Goal: Task Accomplishment & Management: Manage account settings

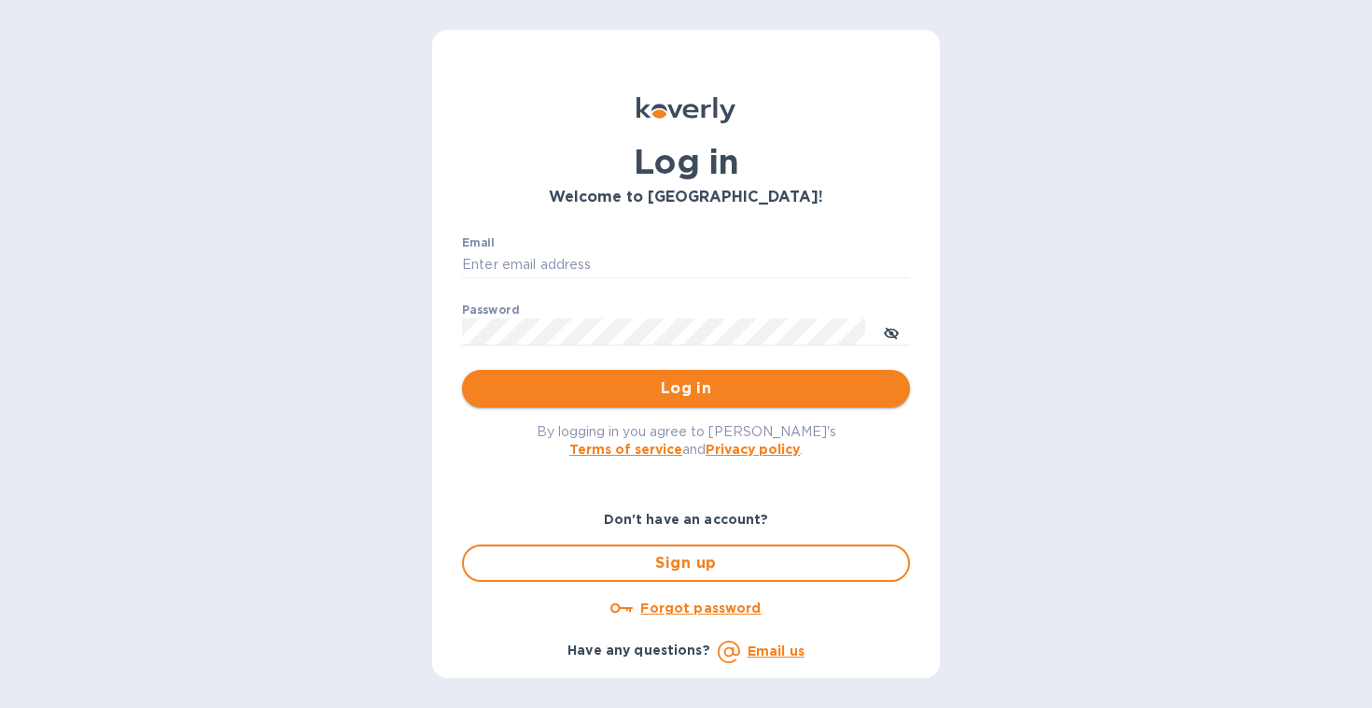
type input "[EMAIL_ADDRESS][DOMAIN_NAME]"
click at [683, 401] on button "Log in" at bounding box center [686, 388] width 448 height 37
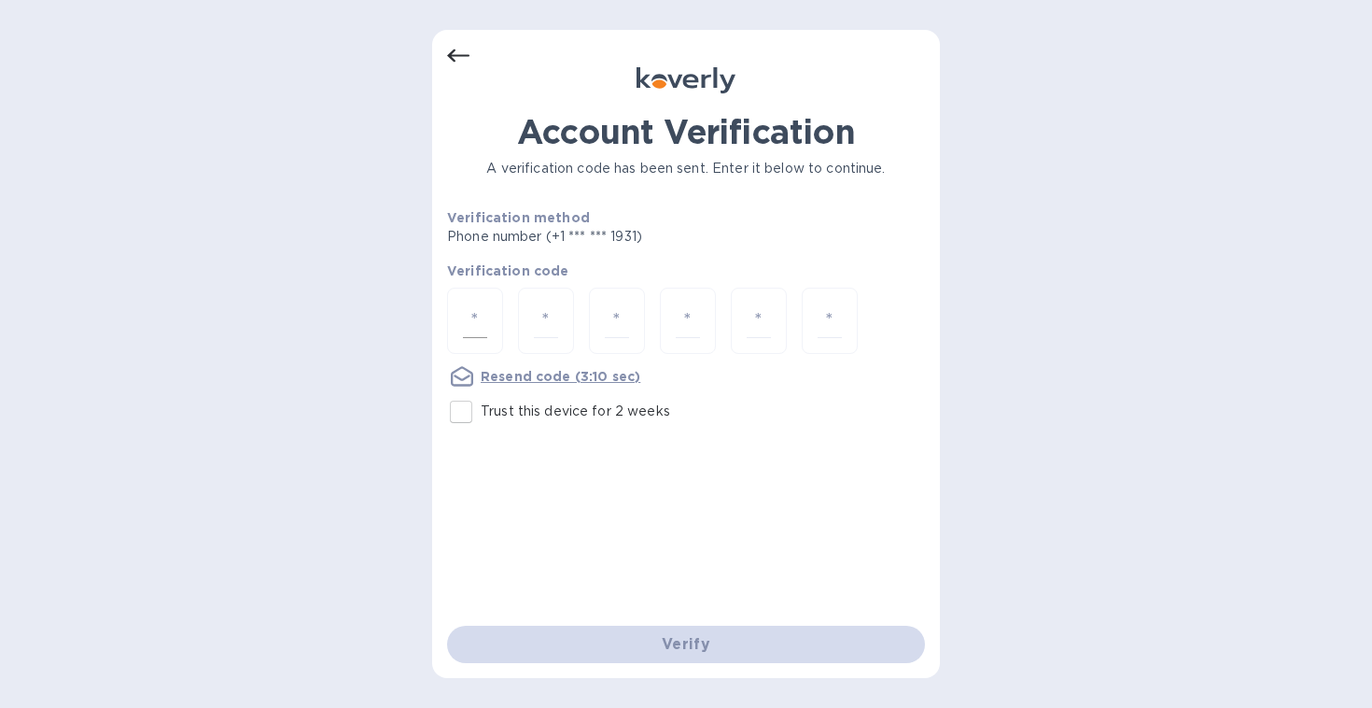
click at [456, 312] on div at bounding box center [475, 321] width 56 height 66
type input "8"
type input "1"
type input "7"
type input "5"
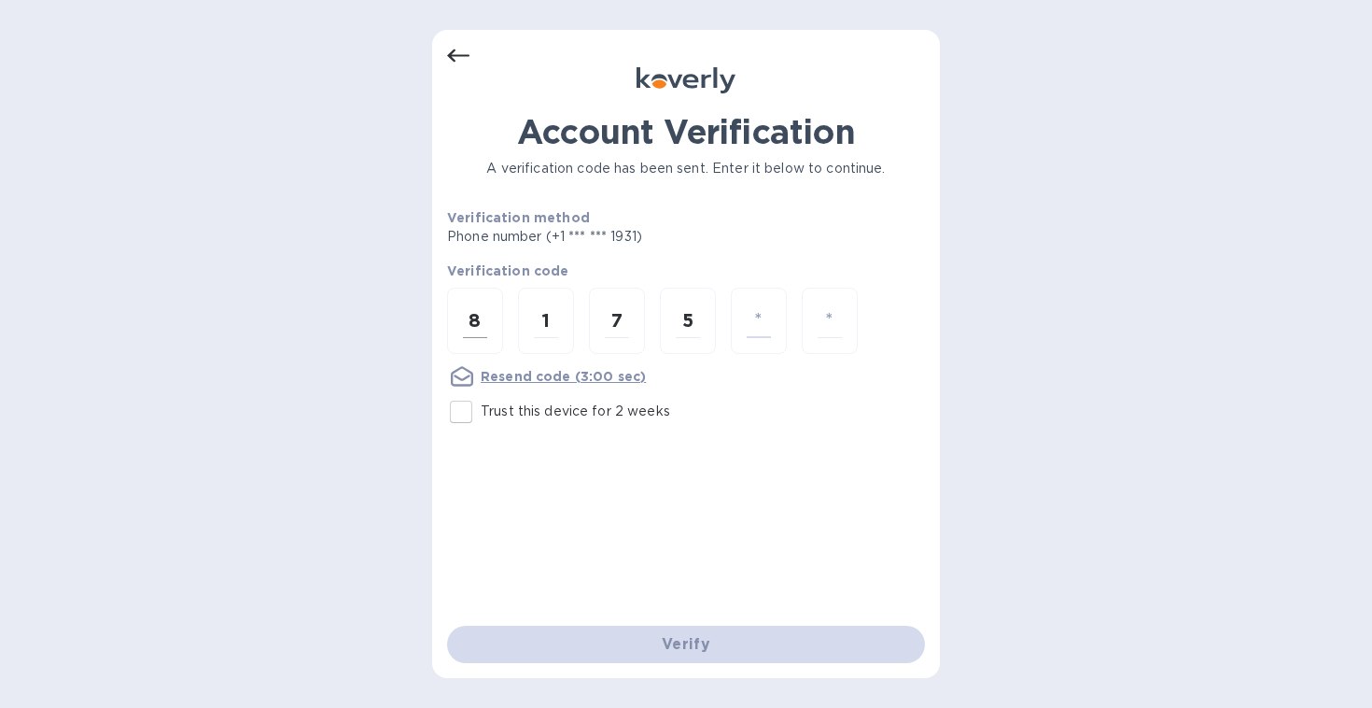
type input "9"
type input "1"
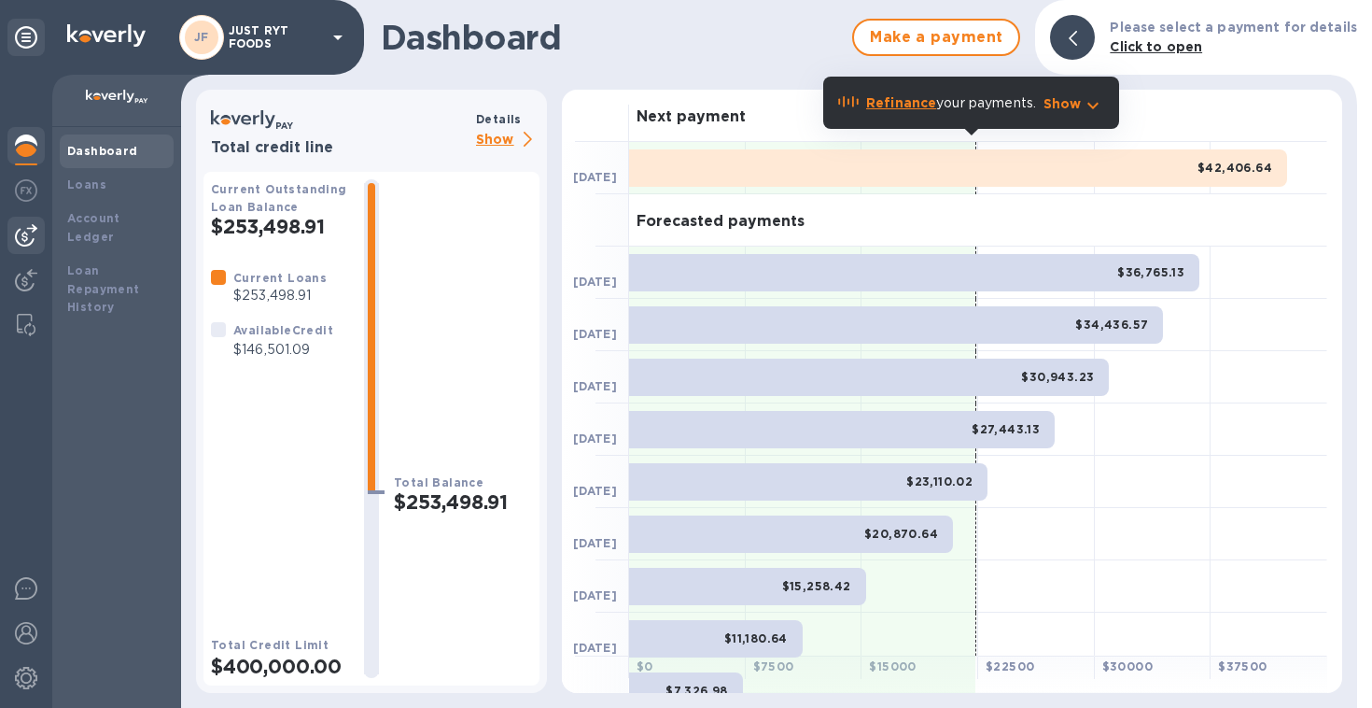
click at [21, 243] on img at bounding box center [26, 235] width 22 height 22
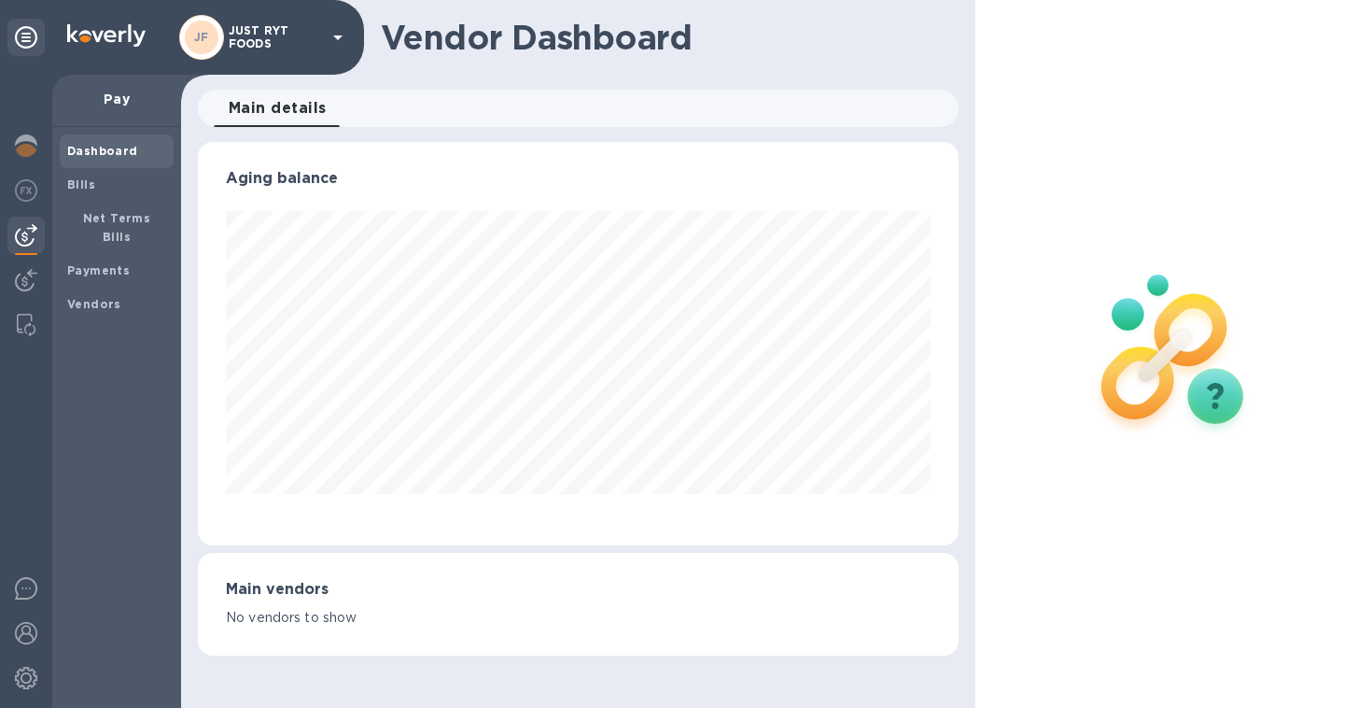
scroll to position [403, 753]
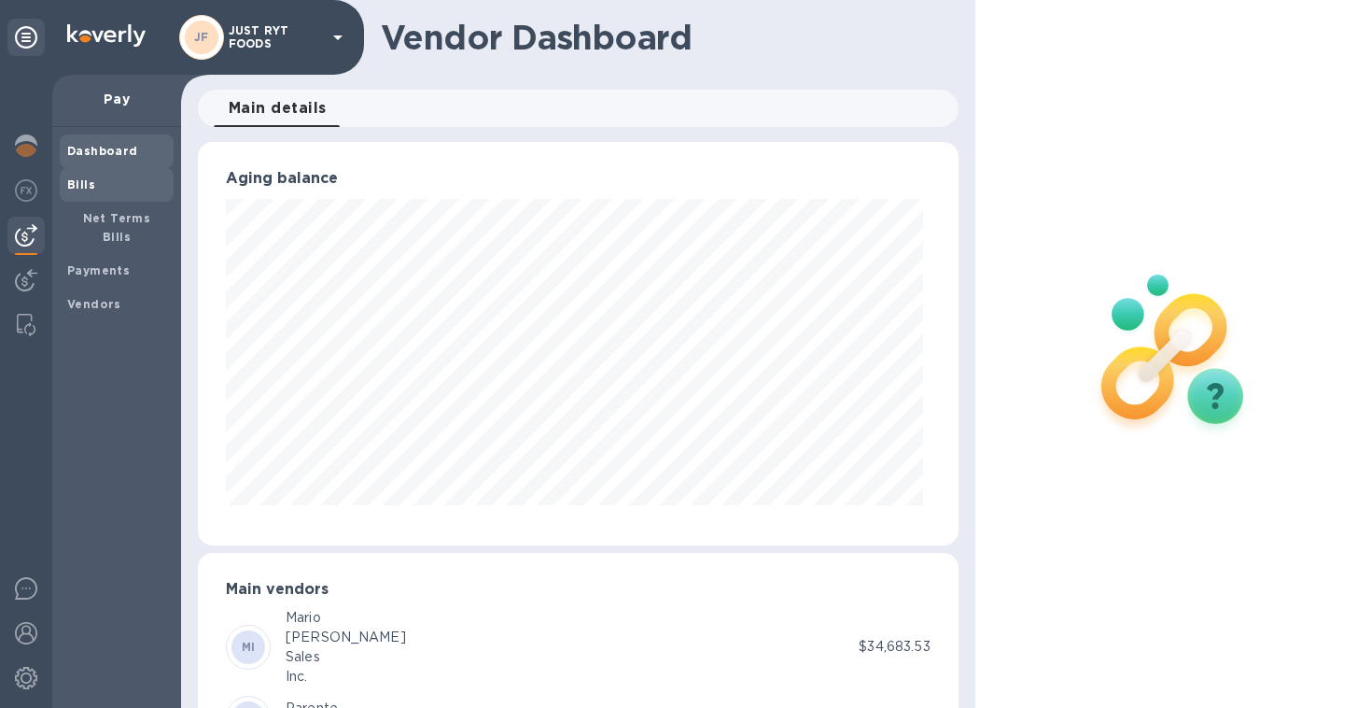
click at [82, 193] on span "Bills" at bounding box center [81, 185] width 28 height 19
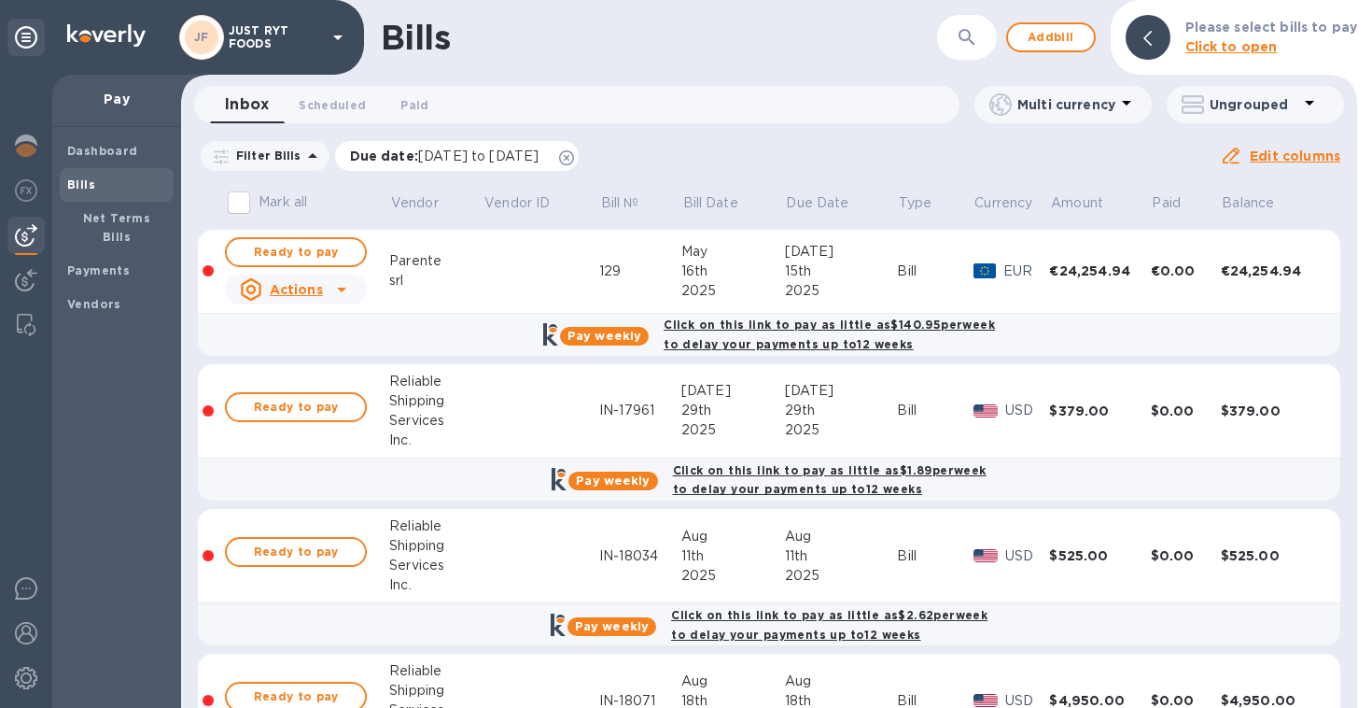
click at [574, 158] on icon at bounding box center [566, 157] width 15 height 15
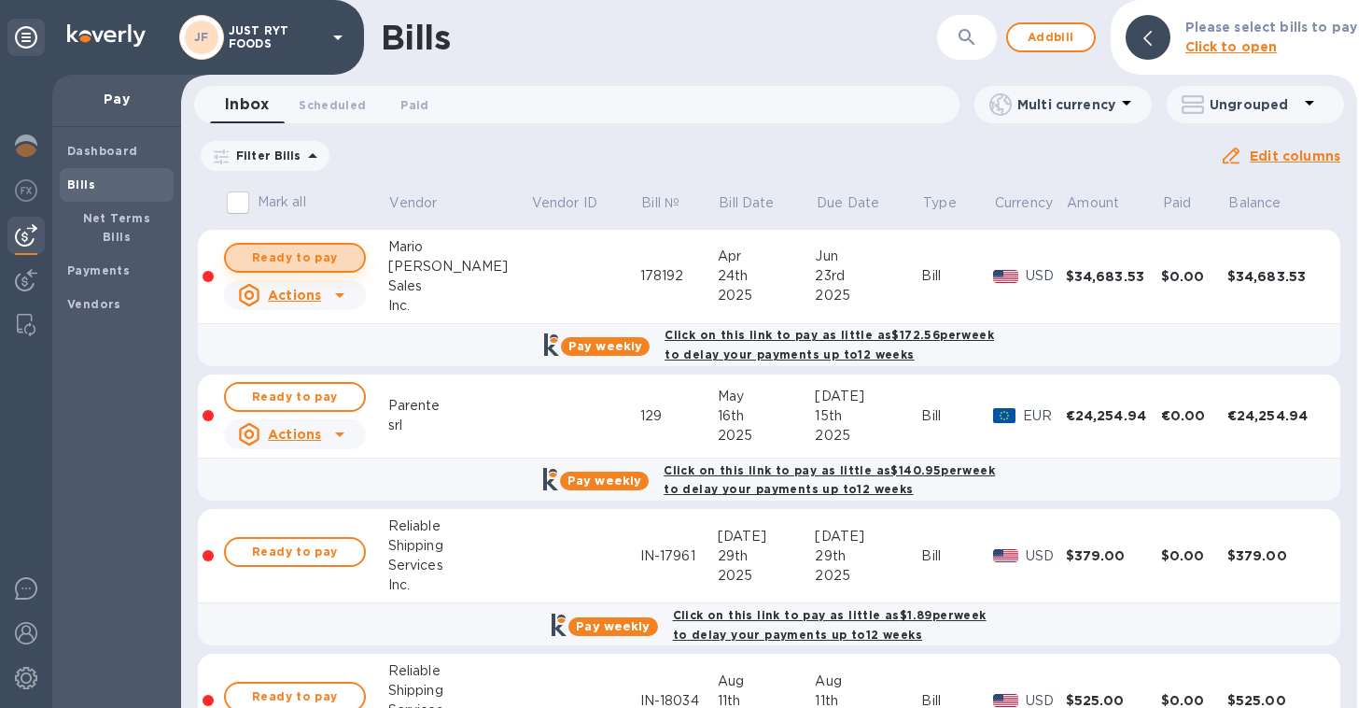
click at [278, 257] on span "Ready to pay" at bounding box center [295, 257] width 108 height 22
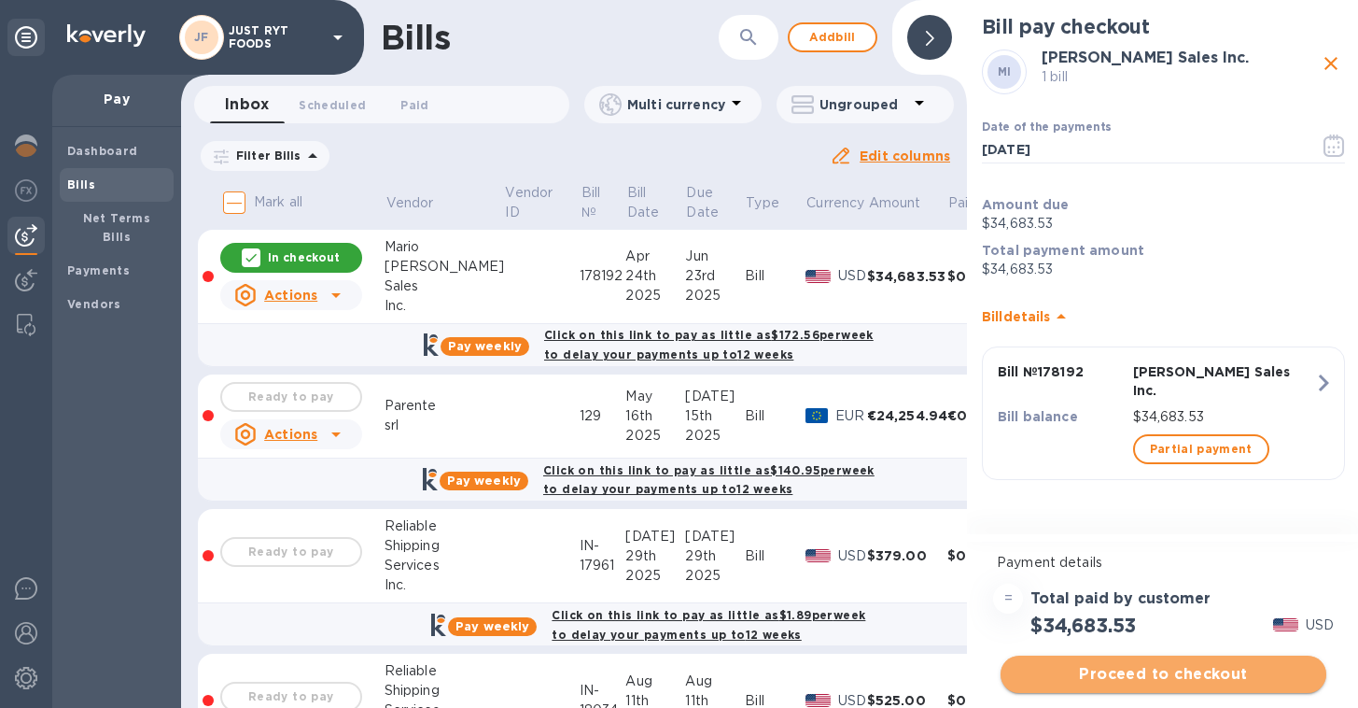
click at [1163, 671] on span "Proceed to checkout" at bounding box center [1164, 674] width 296 height 22
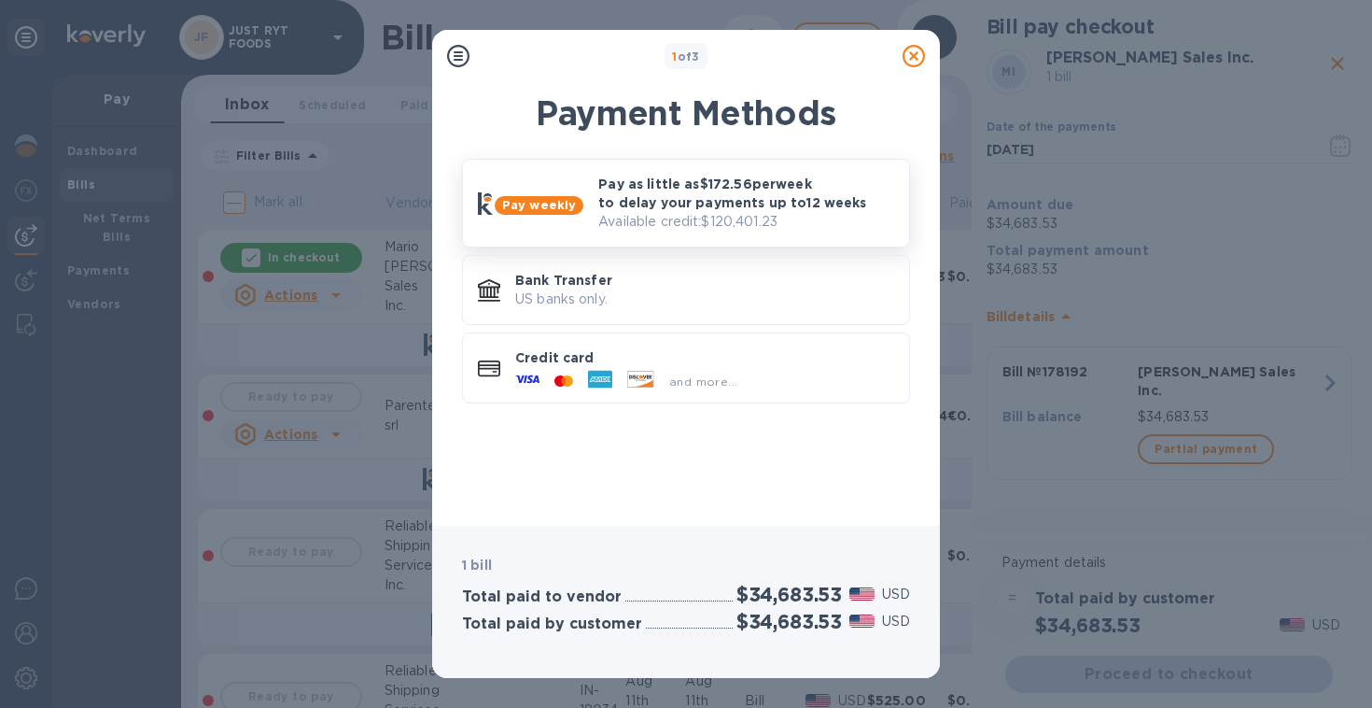
click at [671, 205] on p "Pay as little as $172.56 per week to delay your payments up to 12 weeks" at bounding box center [746, 193] width 296 height 37
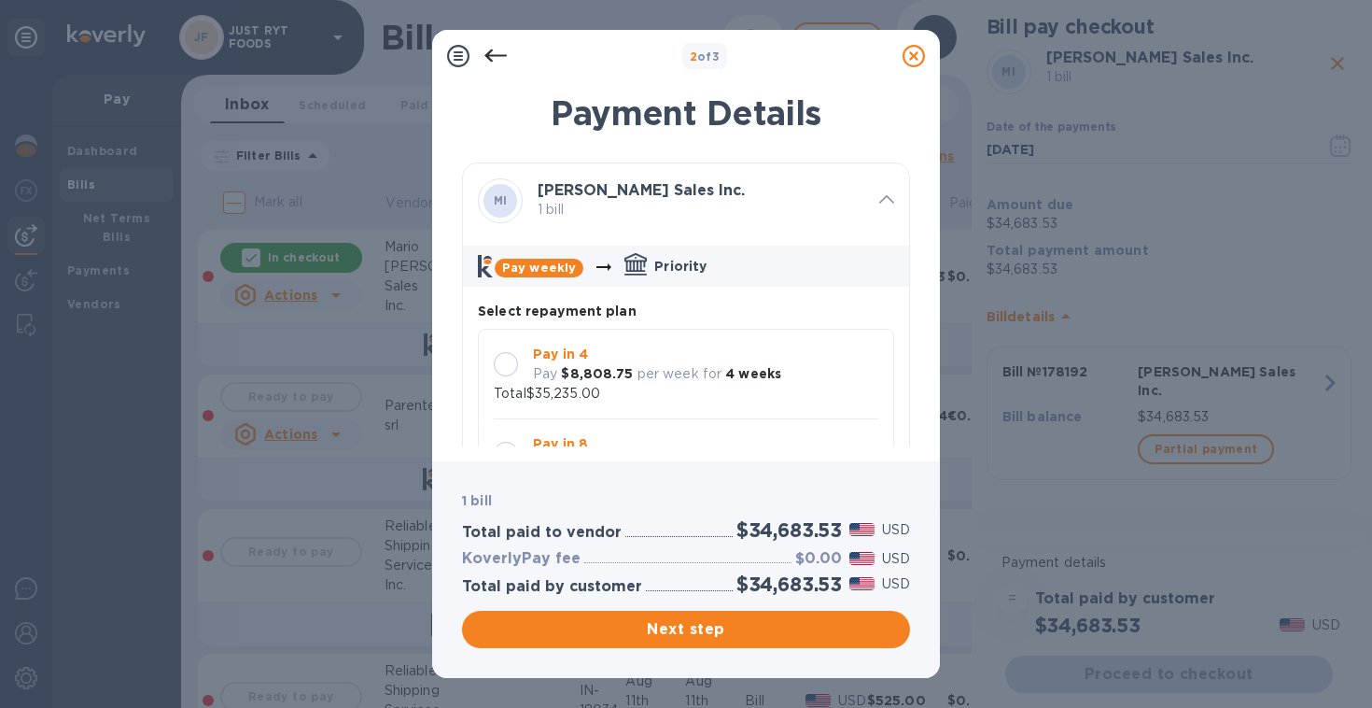
scroll to position [18, 0]
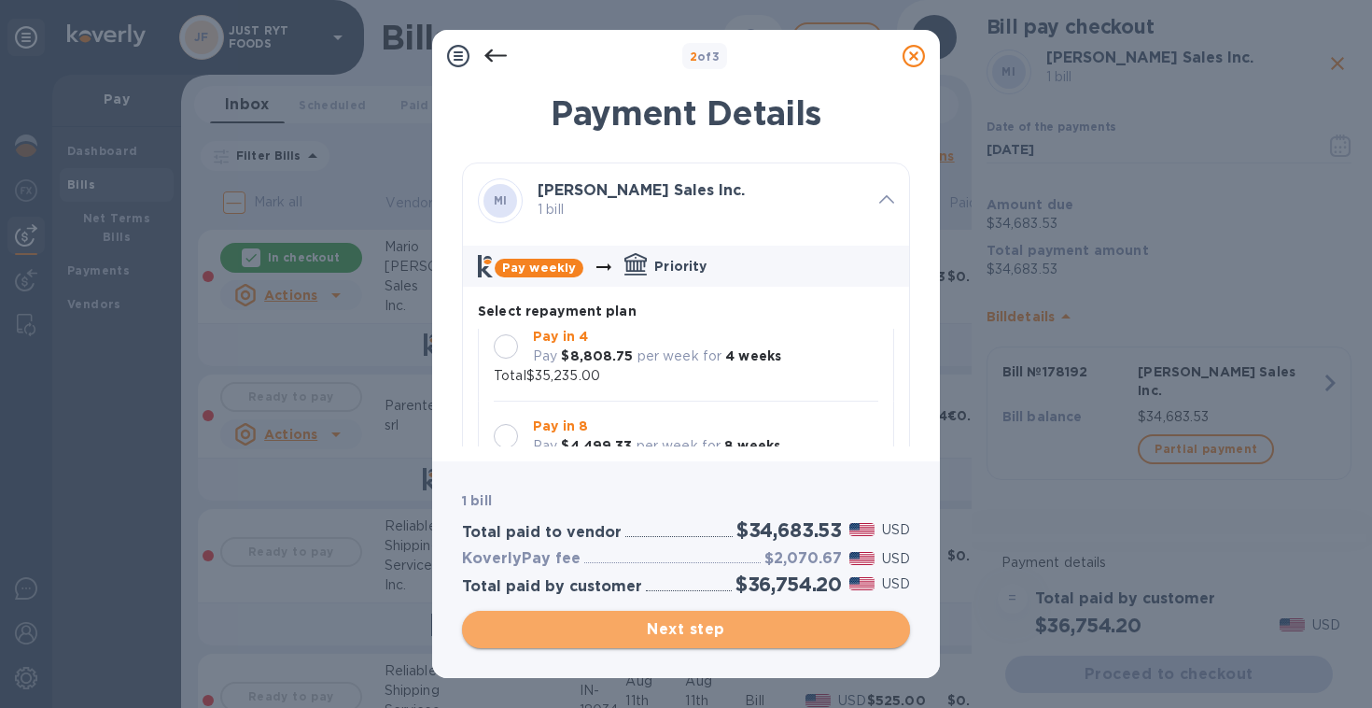
click at [758, 626] on span "Next step" at bounding box center [686, 629] width 418 height 22
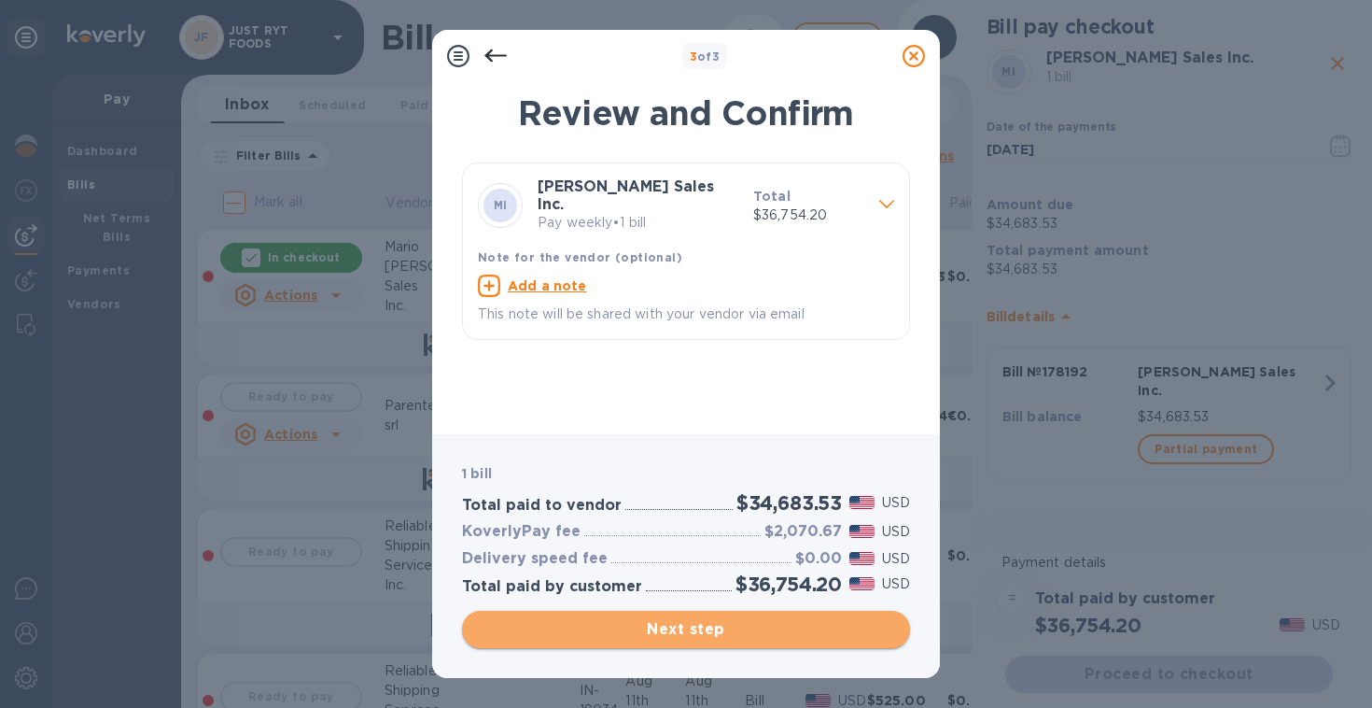
click at [758, 626] on span "Next step" at bounding box center [686, 629] width 418 height 22
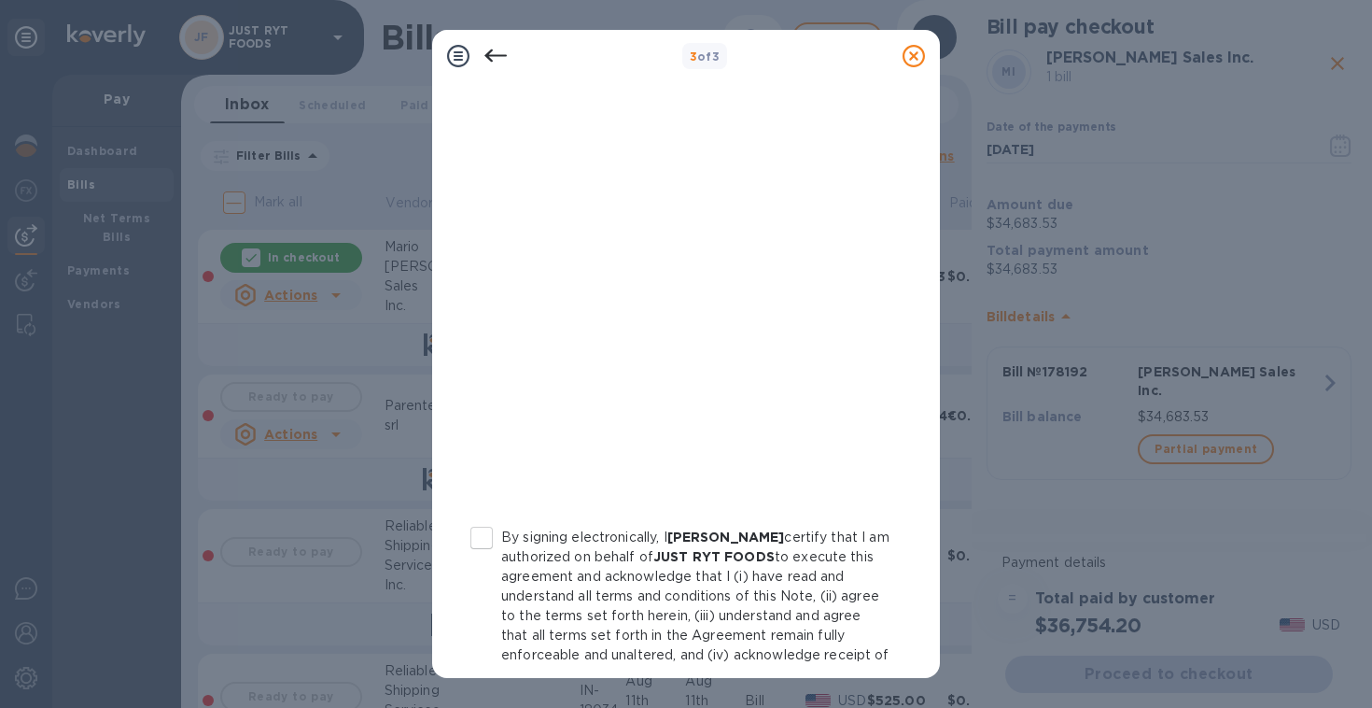
scroll to position [356, 0]
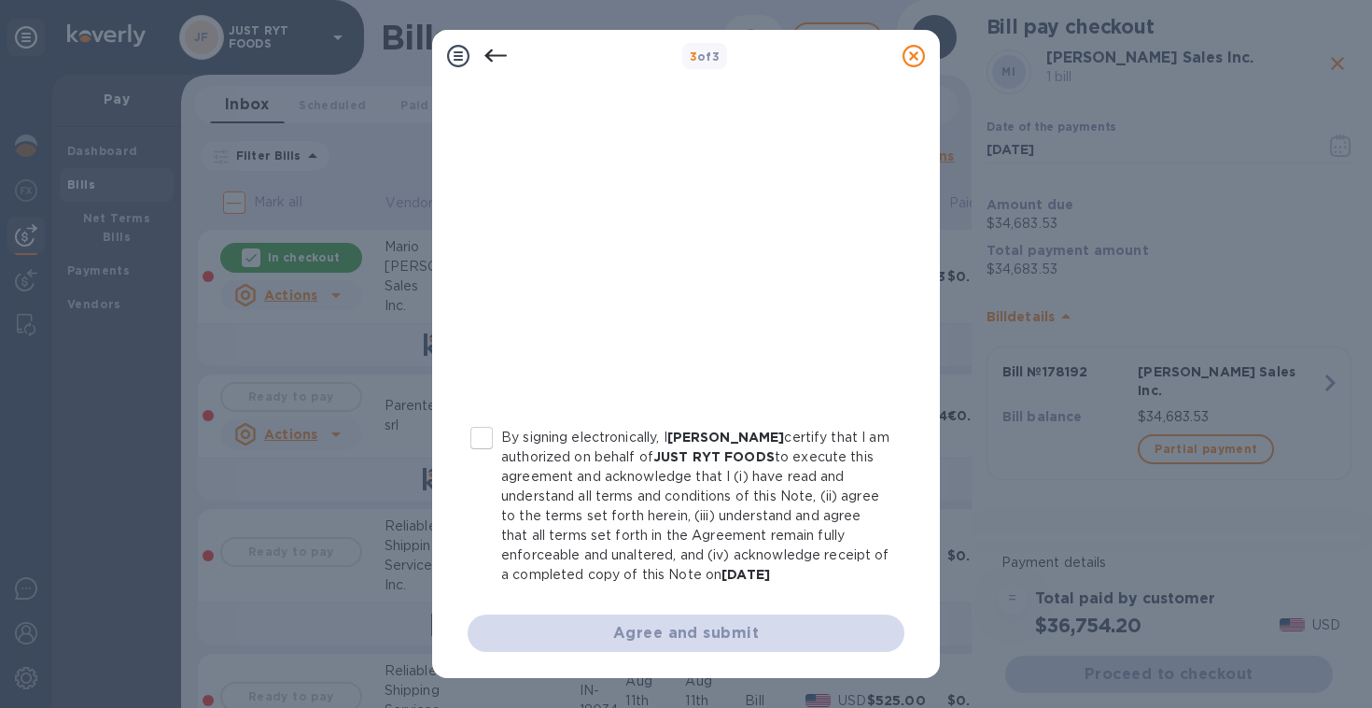
click at [472, 418] on input "By signing electronically, I Justin Comparetto certify that I am authorized on …" at bounding box center [481, 437] width 39 height 39
checkbox input "true"
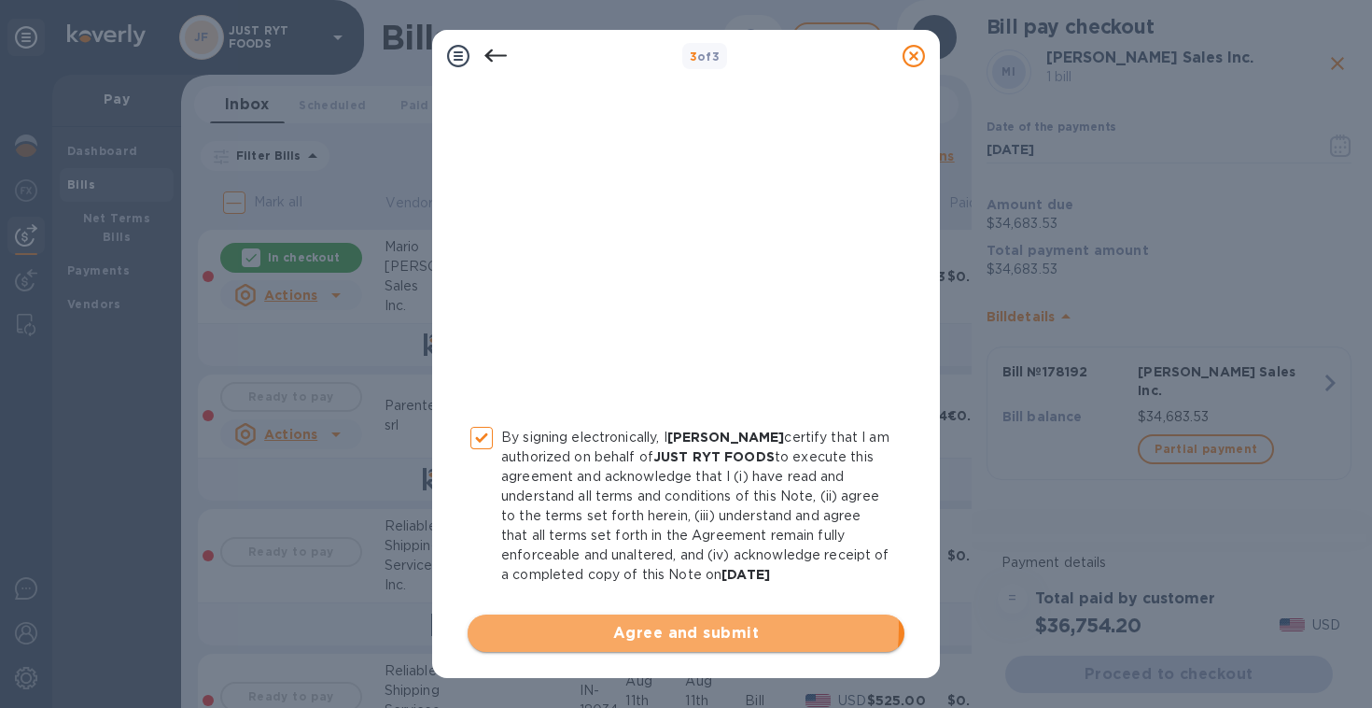
click at [669, 627] on span "Agree and submit" at bounding box center [686, 633] width 407 height 22
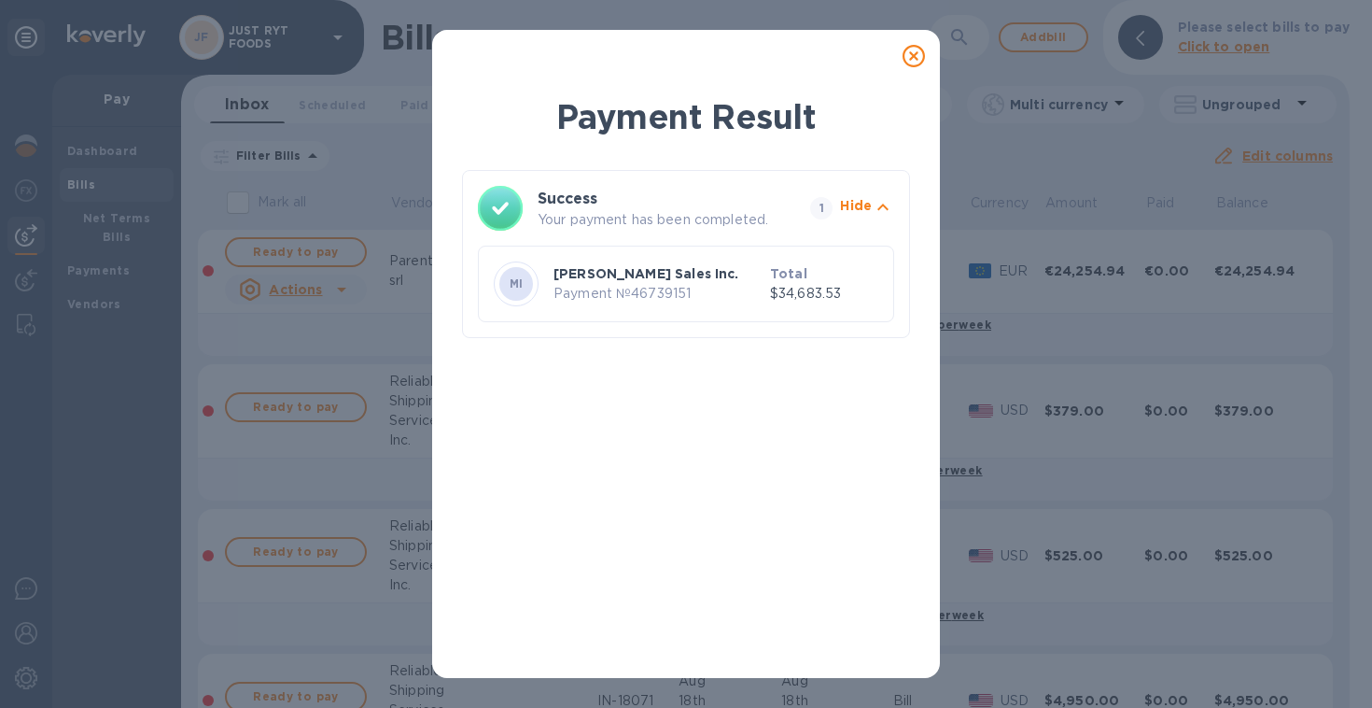
click at [909, 56] on icon at bounding box center [914, 56] width 22 height 22
